Goal: Find specific page/section

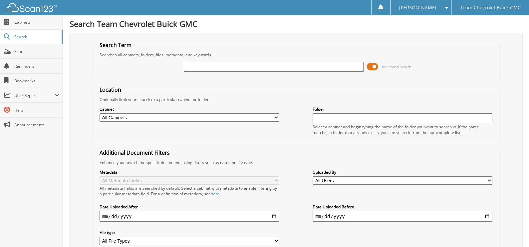
click at [295, 66] on input "text" at bounding box center [274, 67] width 180 height 10
type input "32186"
click at [373, 66] on span at bounding box center [372, 67] width 11 height 10
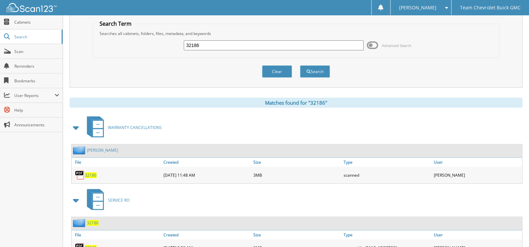
scroll to position [33, 0]
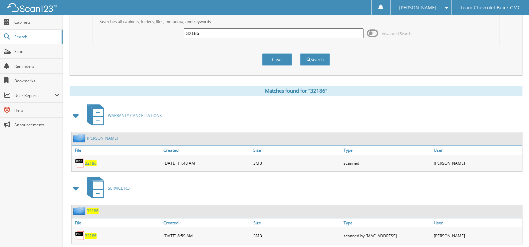
click at [90, 160] on span "32186" at bounding box center [91, 163] width 12 height 6
click at [248, 35] on input "32186" at bounding box center [274, 33] width 180 height 10
type input "31305"
click at [300, 53] on button "Search" at bounding box center [315, 59] width 30 height 12
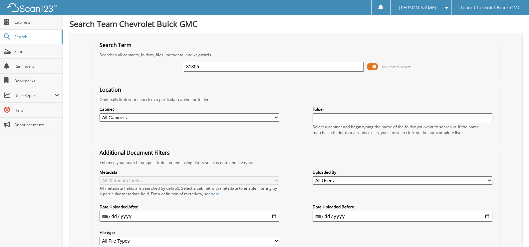
click at [377, 66] on span at bounding box center [372, 67] width 11 height 10
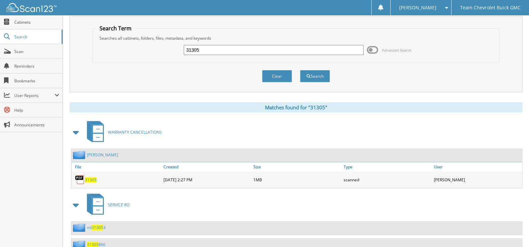
scroll to position [33, 0]
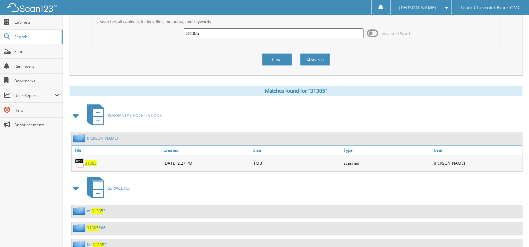
click at [92, 160] on span "31305" at bounding box center [91, 163] width 12 height 6
